Goal: Book appointment/travel/reservation

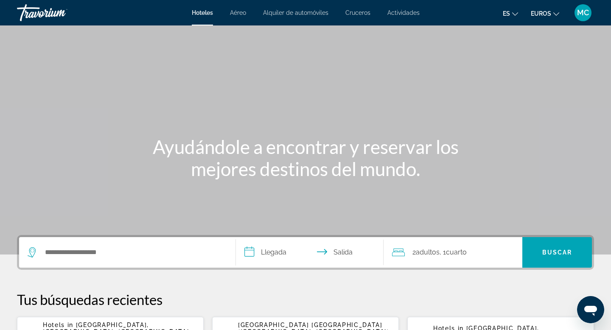
click at [548, 17] on font "euros" at bounding box center [541, 13] width 20 height 7
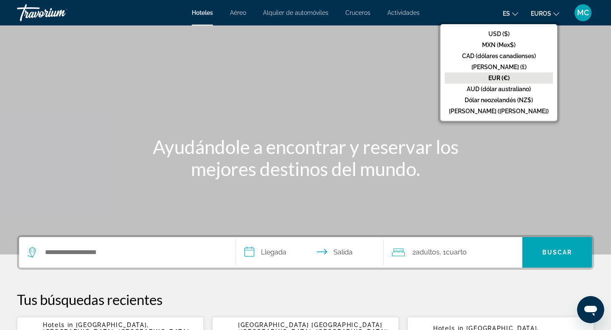
click at [406, 98] on div "Contenido principal" at bounding box center [305, 127] width 611 height 255
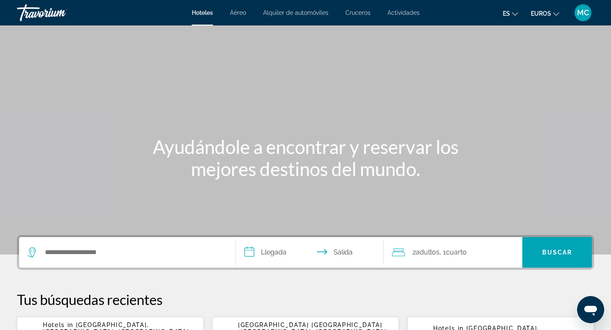
click at [584, 13] on font "MC" at bounding box center [583, 12] width 12 height 9
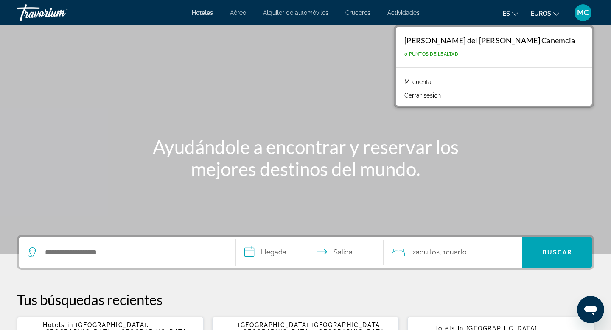
click at [432, 79] on font "Mi cuenta" at bounding box center [417, 82] width 27 height 7
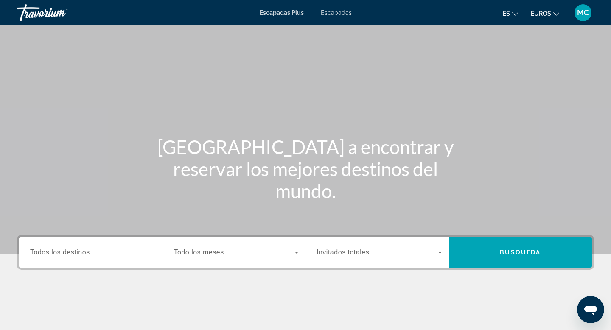
click at [96, 251] on input "Destination Todos los destinos" at bounding box center [93, 253] width 126 height 10
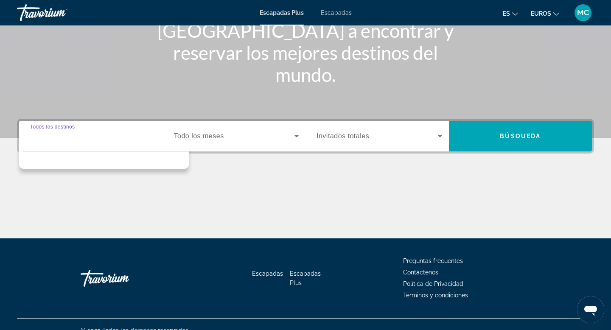
scroll to position [129, 0]
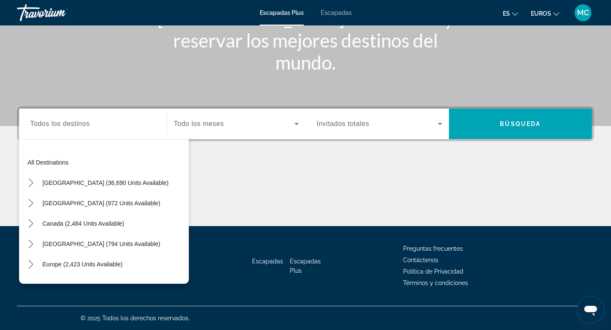
click at [110, 129] on div "Widget de búsqueda" at bounding box center [93, 124] width 126 height 24
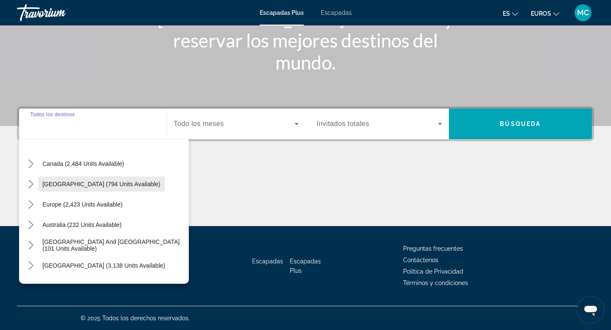
scroll to position [61, 0]
click at [81, 179] on span "Select destination: Caribbean & Atlantic Islands (794 units available)" at bounding box center [101, 183] width 126 height 20
type input "**********"
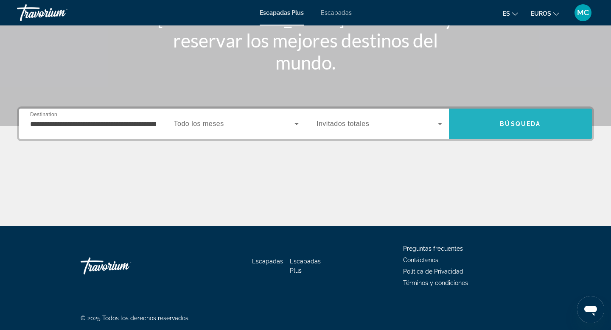
click at [503, 126] on span "Búsqueda" at bounding box center [520, 124] width 41 height 7
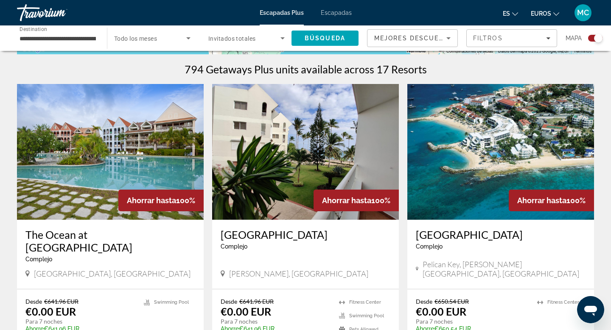
scroll to position [261, 0]
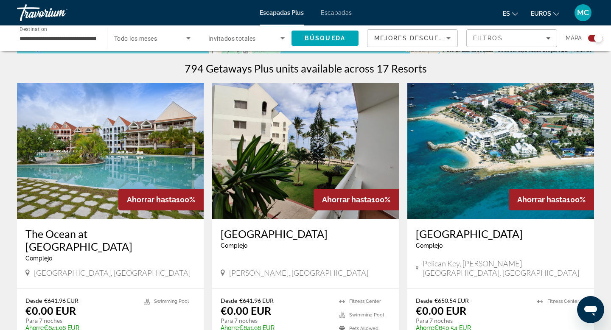
click at [182, 66] on div "794 Getaways Plus units available across 17 Resorts" at bounding box center [305, 68] width 577 height 13
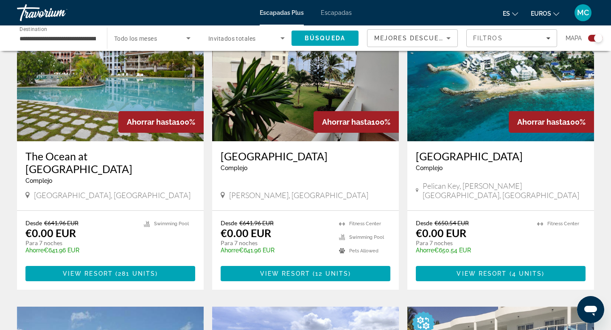
scroll to position [337, 0]
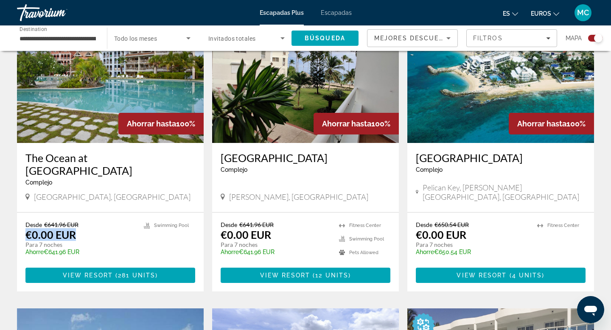
drag, startPoint x: 25, startPoint y: 224, endPoint x: 80, endPoint y: 225, distance: 54.4
click at [80, 225] on div "Desde €641.96 EUR €0.00 EUR Para 7 noches Ahorre €641.96 EUR temp" at bounding box center [80, 241] width 110 height 40
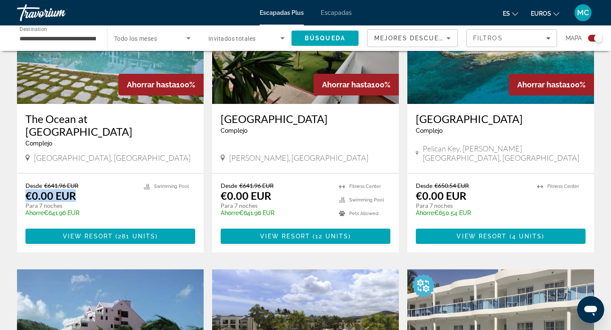
scroll to position [362, 0]
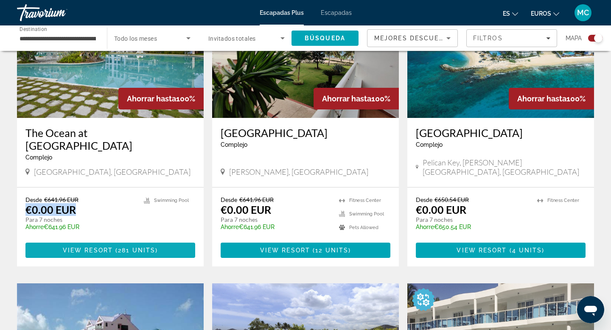
click at [117, 247] on span "( 281 units )" at bounding box center [135, 250] width 45 height 7
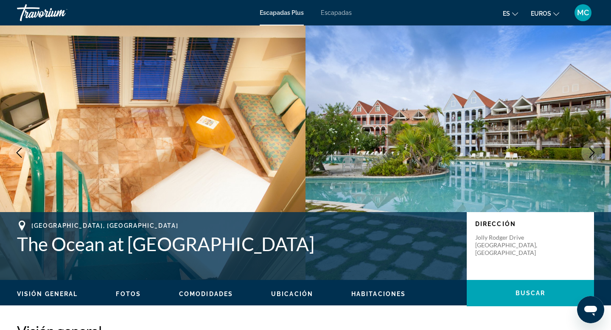
click at [590, 152] on icon "Next image" at bounding box center [592, 153] width 10 height 10
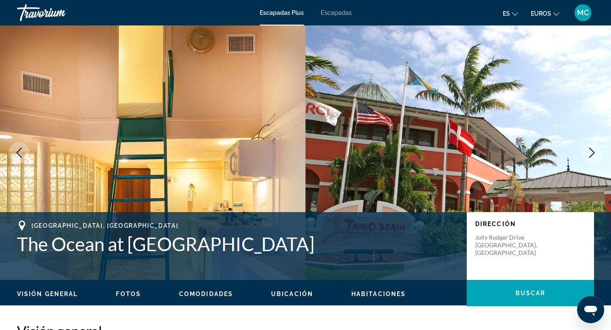
click at [590, 152] on icon "Next image" at bounding box center [592, 153] width 10 height 10
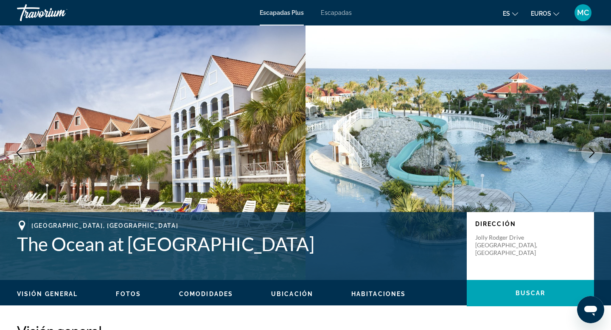
click at [590, 149] on icon "Next image" at bounding box center [593, 153] width 6 height 10
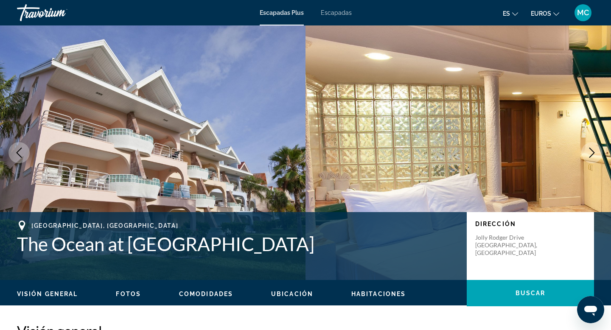
click at [590, 149] on icon "Next image" at bounding box center [593, 153] width 6 height 10
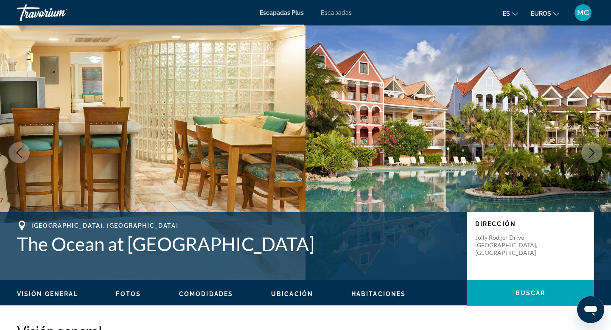
click at [590, 149] on icon "Next image" at bounding box center [593, 153] width 6 height 10
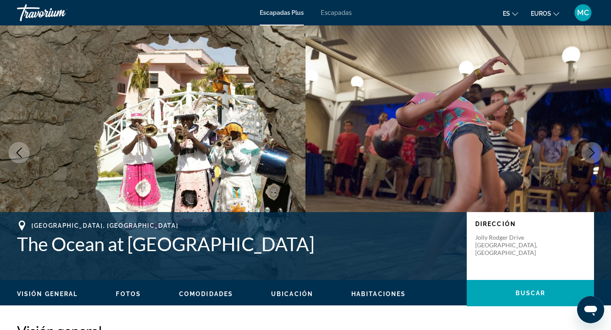
click at [590, 149] on icon "Next image" at bounding box center [593, 153] width 6 height 10
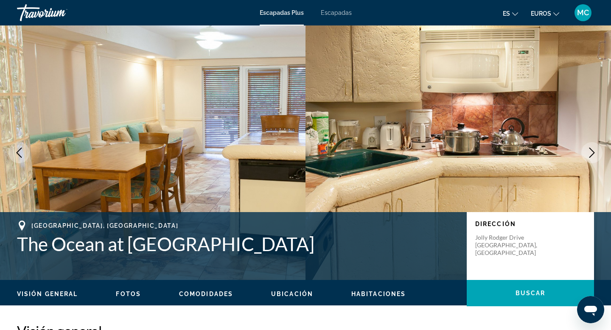
click at [590, 149] on icon "Next image" at bounding box center [593, 153] width 6 height 10
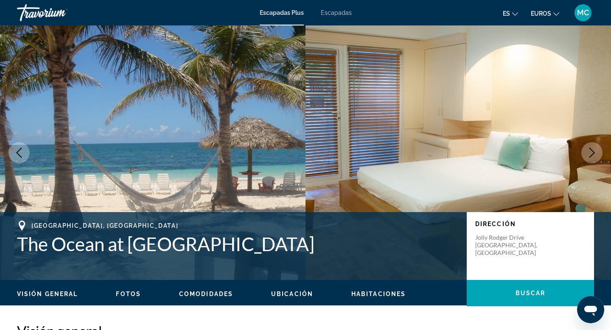
click at [590, 149] on icon "Next image" at bounding box center [593, 153] width 6 height 10
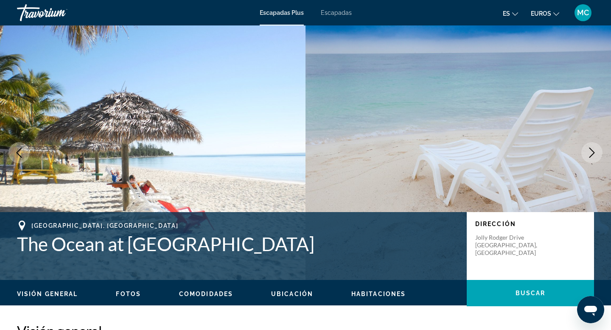
click at [590, 149] on icon "Next image" at bounding box center [593, 153] width 6 height 10
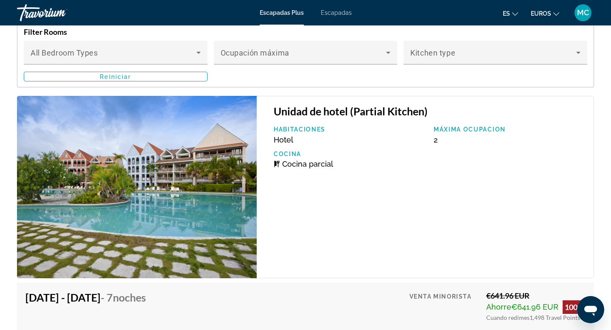
scroll to position [1521, 0]
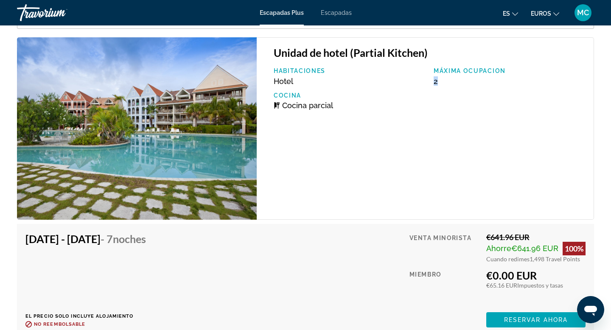
drag, startPoint x: 435, startPoint y: 75, endPoint x: 445, endPoint y: 88, distance: 16.6
click at [445, 87] on div "Habitaciones Hotel Máxima ocupacion 2 Cocina Cocina parcial" at bounding box center [430, 91] width 320 height 49
drag, startPoint x: 486, startPoint y: 265, endPoint x: 550, endPoint y: 266, distance: 63.2
click at [550, 269] on div "€0.00 EUR" at bounding box center [535, 275] width 99 height 13
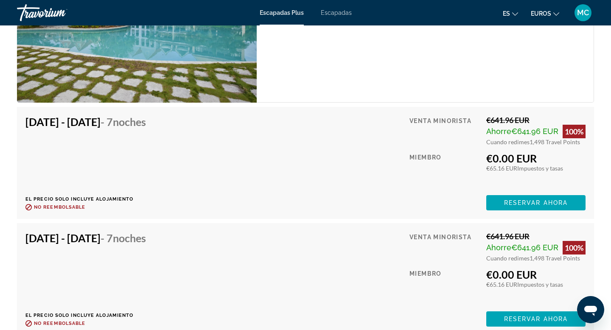
scroll to position [1648, 0]
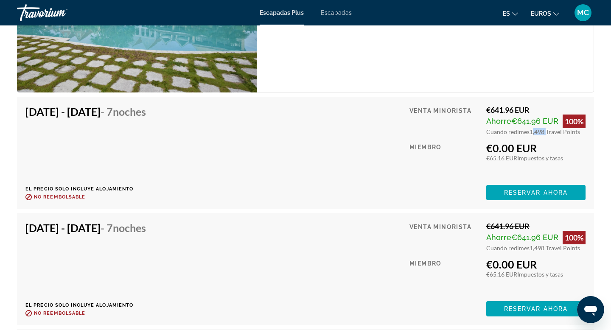
drag, startPoint x: 529, startPoint y: 124, endPoint x: 545, endPoint y: 125, distance: 15.3
click at [545, 128] on span "1,498 Travel Points" at bounding box center [555, 131] width 51 height 7
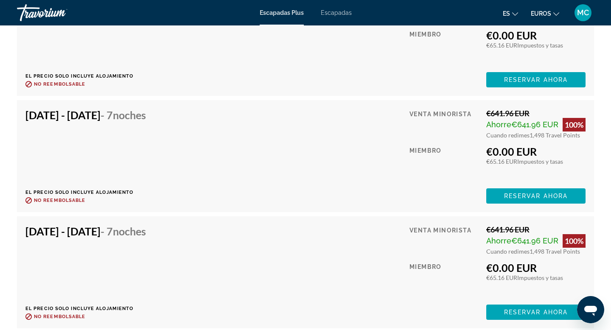
scroll to position [2461, 0]
